Goal: Book appointment/travel/reservation

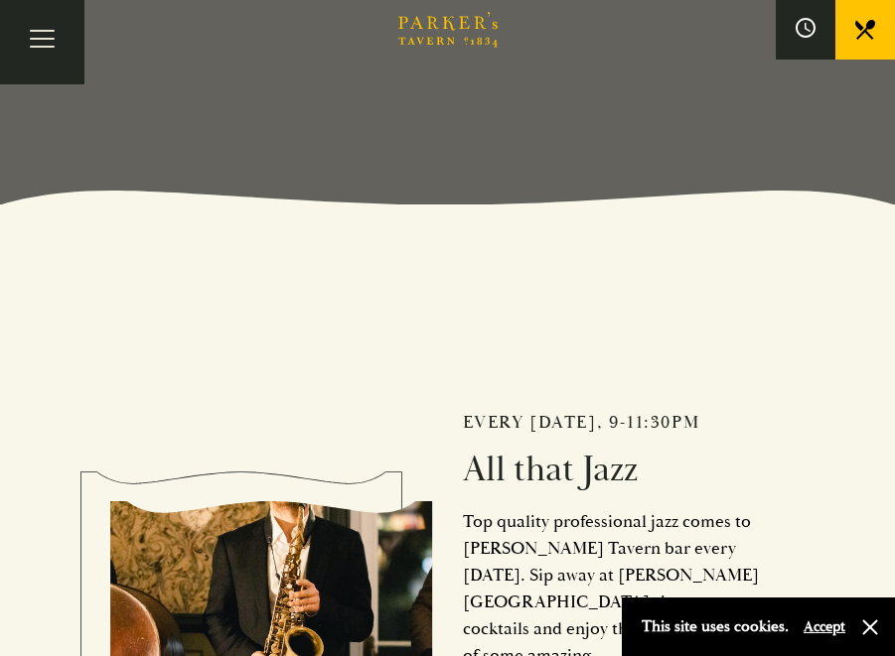
scroll to position [497, 0]
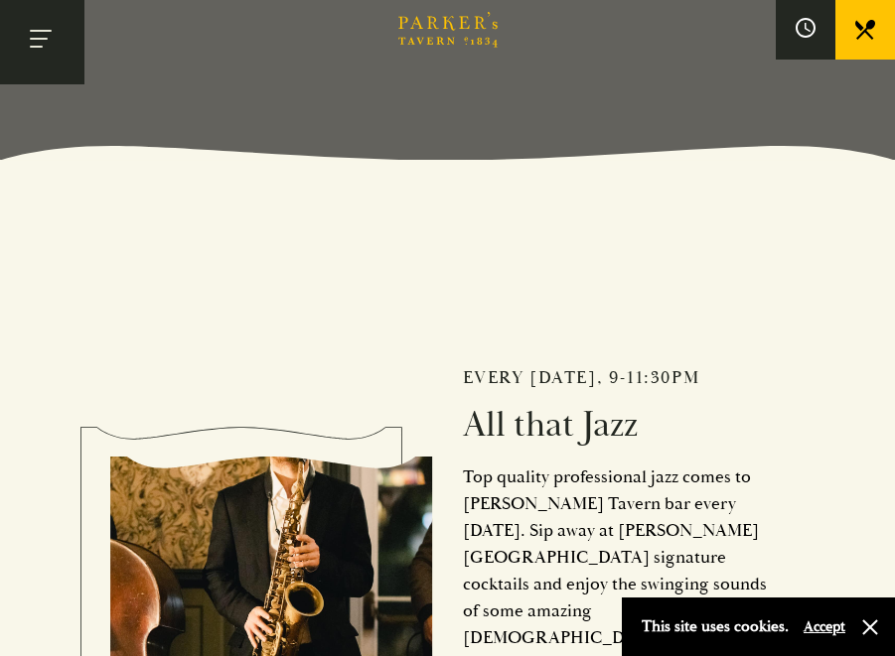
click at [48, 53] on button "Toggle navigation" at bounding box center [42, 42] width 84 height 84
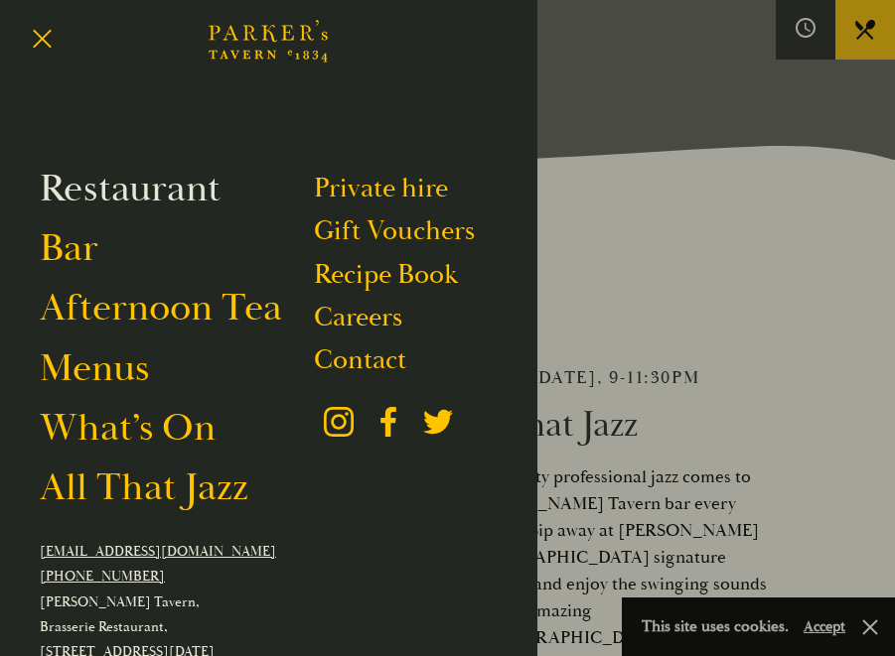
click at [142, 182] on link "Restaurant" at bounding box center [130, 189] width 181 height 49
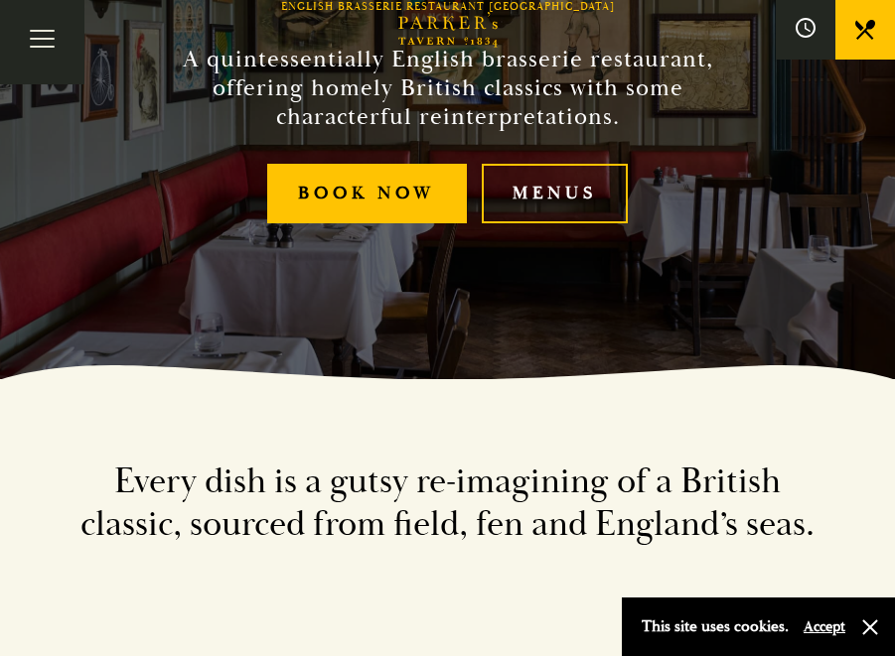
scroll to position [298, 0]
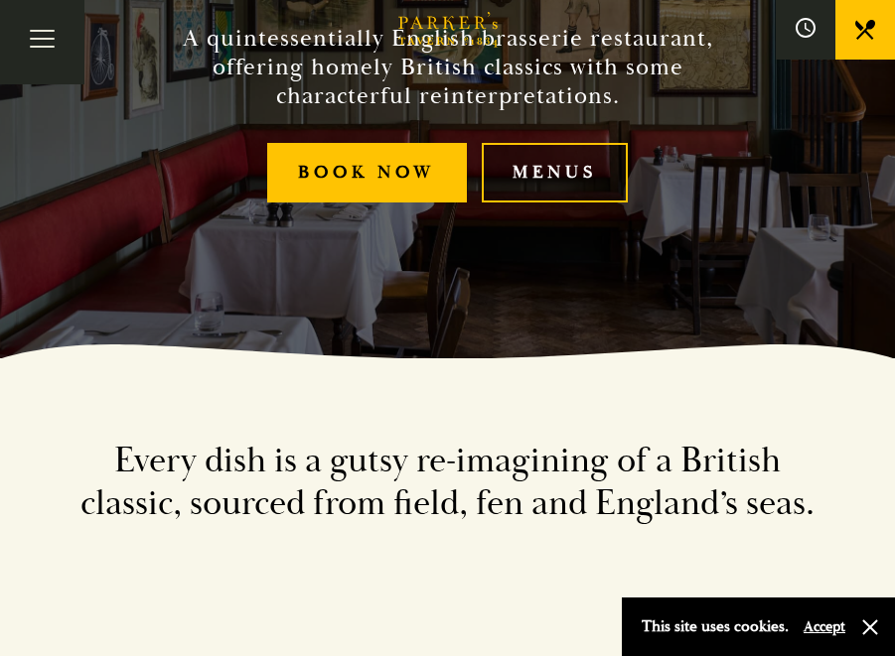
click at [598, 165] on link "Menus" at bounding box center [555, 173] width 147 height 61
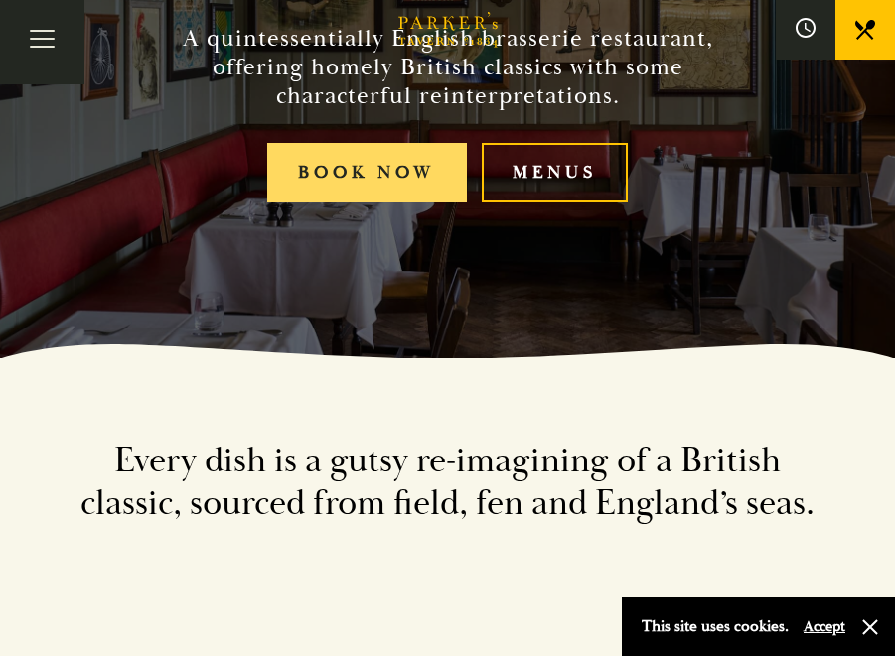
click at [405, 169] on link "Book Now" at bounding box center [367, 173] width 200 height 61
